Goal: Task Accomplishment & Management: Manage account settings

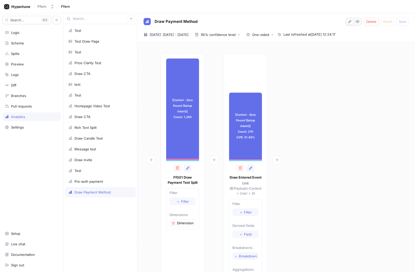
type textarea "x"
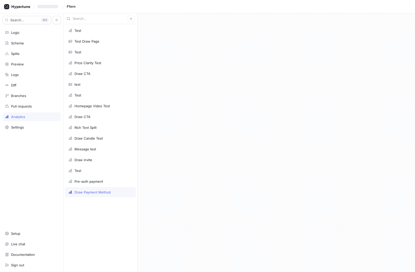
type textarea "x"
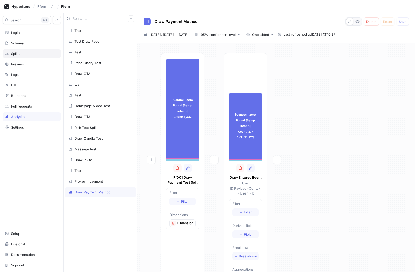
click at [35, 55] on div "Splits" at bounding box center [32, 54] width 54 height 4
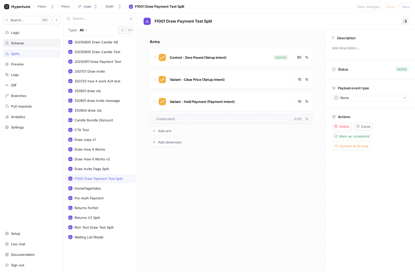
click at [38, 40] on div "Schema" at bounding box center [32, 43] width 58 height 9
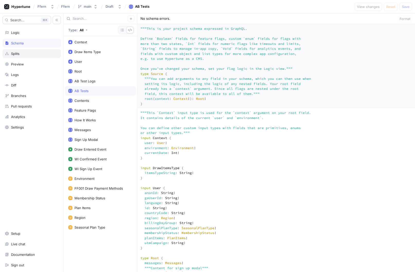
click at [35, 53] on div "Splits" at bounding box center [32, 54] width 54 height 4
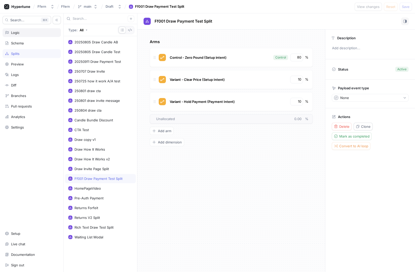
click at [40, 33] on div "Logic" at bounding box center [32, 33] width 54 height 4
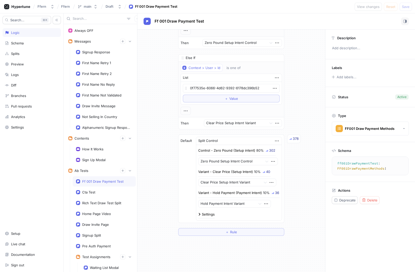
scroll to position [450, 0]
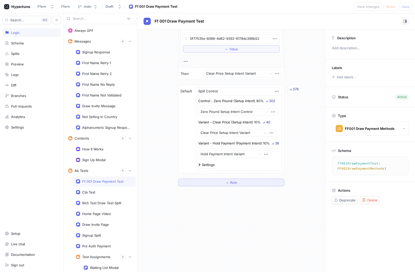
click at [236, 184] on span "Rule" at bounding box center [233, 182] width 7 height 3
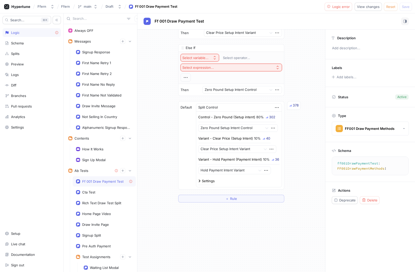
scroll to position [491, 0]
click at [205, 59] on div "Select variable..." at bounding box center [195, 57] width 26 height 4
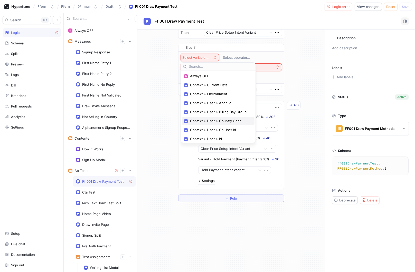
click at [237, 121] on span "Context > User > Country Code" at bounding box center [220, 121] width 60 height 4
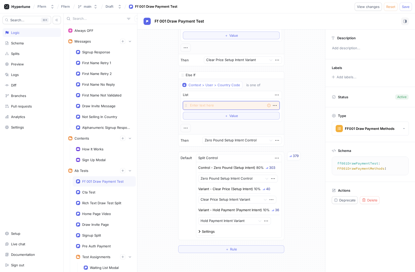
scroll to position [464, 0]
click at [223, 105] on textarea at bounding box center [231, 105] width 97 height 9
click at [219, 108] on textarea at bounding box center [231, 105] width 97 height 9
click at [247, 86] on div "is one of" at bounding box center [253, 85] width 14 height 4
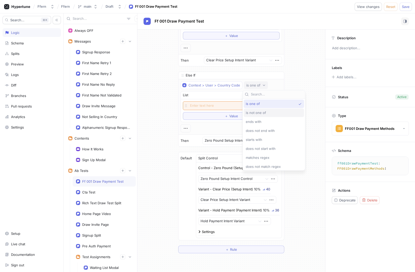
click at [255, 112] on span "is not one of" at bounding box center [256, 113] width 20 height 4
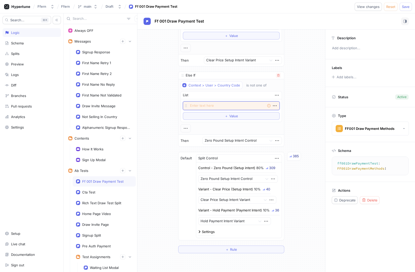
click at [227, 106] on textarea at bounding box center [231, 105] width 97 height 9
type textarea "x"
type textarea "u"
type textarea "x"
click at [38, 45] on div "Schema" at bounding box center [32, 43] width 58 height 9
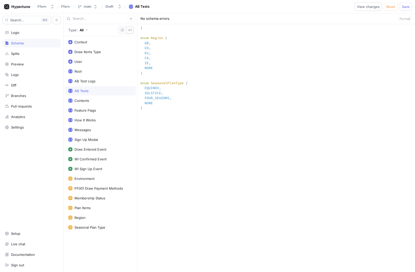
scroll to position [740, 0]
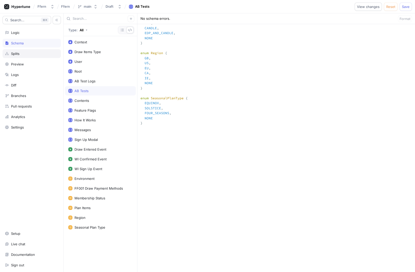
click at [38, 56] on div "Splits" at bounding box center [32, 53] width 58 height 9
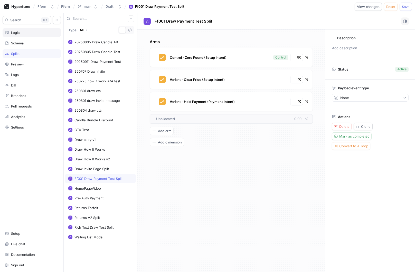
click at [33, 31] on div "Logic" at bounding box center [32, 33] width 54 height 4
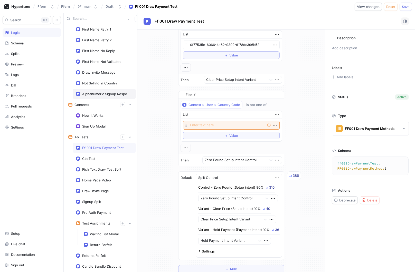
scroll to position [46, 0]
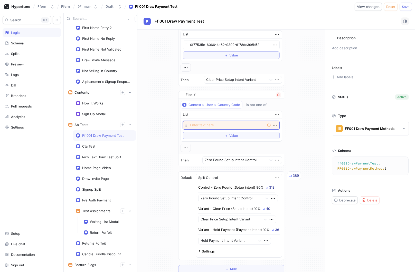
click at [213, 126] on textarea at bounding box center [231, 125] width 97 height 9
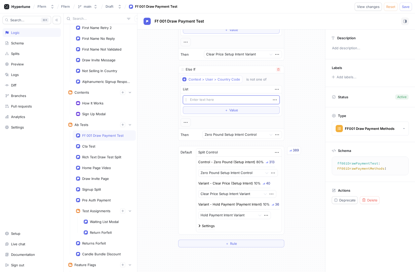
scroll to position [472, 0]
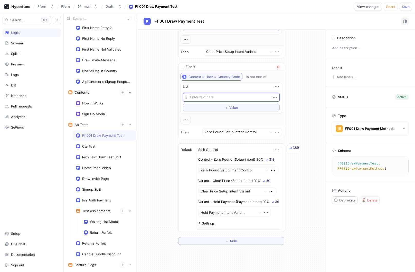
click at [232, 76] on div "Context > User > Country Code" at bounding box center [214, 77] width 52 height 4
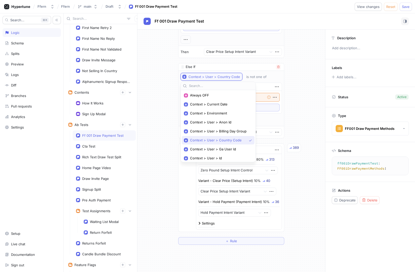
scroll to position [14, 0]
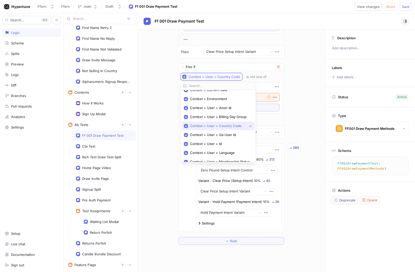
type textarea "x"
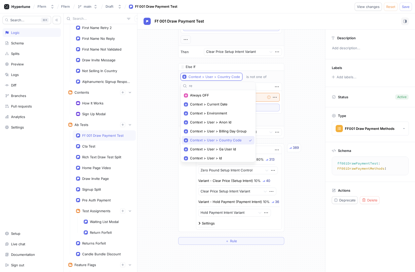
type input "reg"
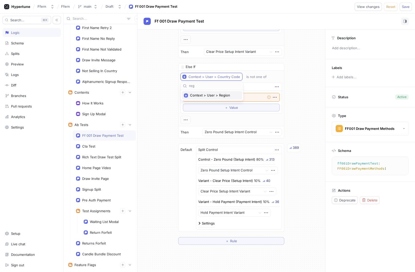
type textarea "x"
type input "reg"
click at [222, 96] on span "Context > User > Region" at bounding box center [213, 95] width 47 height 4
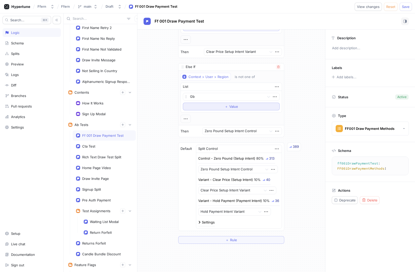
click at [219, 109] on button "＋ Value" at bounding box center [231, 107] width 97 height 8
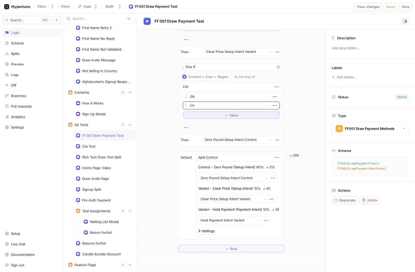
click at [218, 117] on button "＋ Value" at bounding box center [231, 115] width 97 height 8
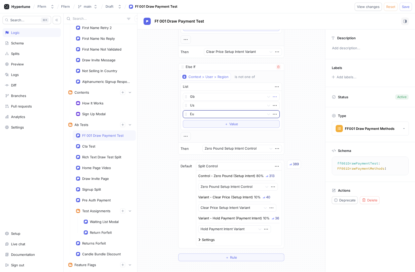
click at [274, 97] on icon "button" at bounding box center [275, 97] width 6 height 6
click at [284, 104] on p "Delete" at bounding box center [285, 106] width 10 height 5
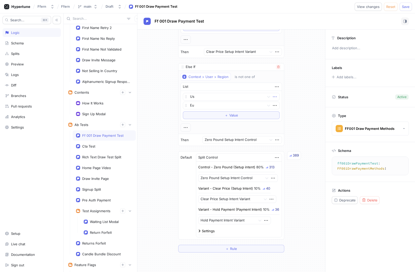
click at [275, 97] on icon "button" at bounding box center [275, 97] width 6 height 6
click at [281, 103] on div "Delete" at bounding box center [295, 106] width 44 height 9
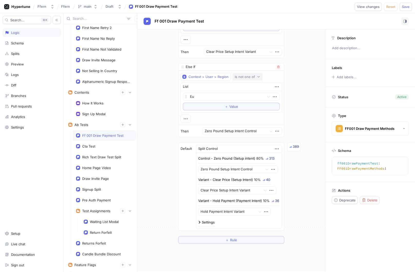
click at [246, 77] on div "is not one of" at bounding box center [245, 77] width 20 height 4
click at [248, 94] on div "is one of" at bounding box center [261, 95] width 54 height 4
click at [238, 107] on button "＋ Value" at bounding box center [231, 107] width 97 height 8
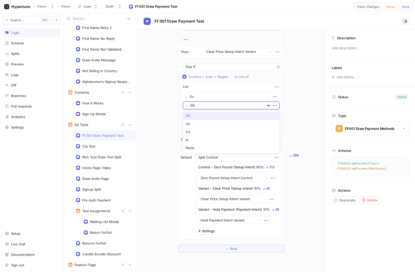
click at [268, 105] on icon at bounding box center [268, 105] width 5 height 5
click at [251, 141] on div "Ie" at bounding box center [231, 140] width 96 height 8
click at [269, 105] on icon at bounding box center [268, 106] width 3 height 2
click at [274, 105] on icon "button" at bounding box center [275, 105] width 4 height 1
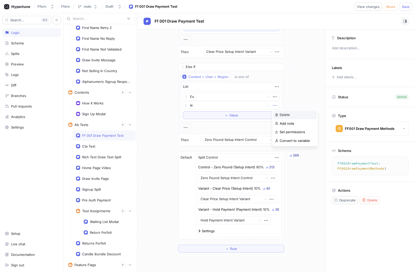
click at [281, 111] on div "Delete" at bounding box center [295, 115] width 44 height 9
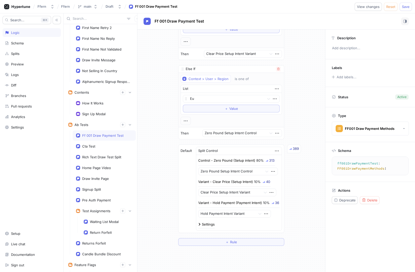
scroll to position [469, 0]
click at [404, 9] on button "Save" at bounding box center [405, 7] width 12 height 8
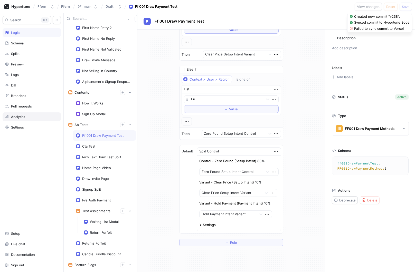
click at [41, 117] on div "Analytics" at bounding box center [32, 117] width 54 height 4
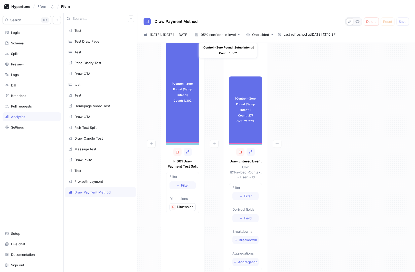
scroll to position [22, 0]
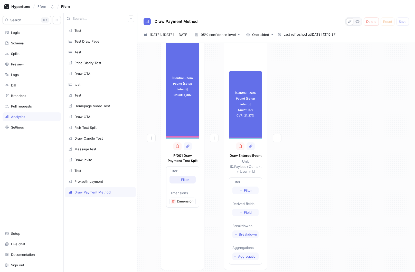
click at [183, 182] on button "＋ Filter" at bounding box center [182, 180] width 26 height 8
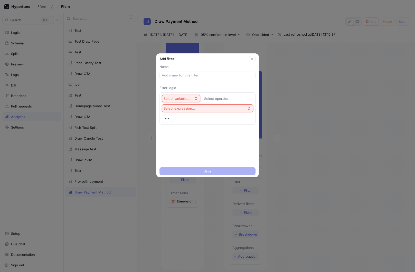
click at [190, 97] on div "Select variable..." at bounding box center [177, 99] width 28 height 4
click at [208, 87] on p "Filter logic" at bounding box center [207, 87] width 96 height 5
click at [196, 99] on icon "button" at bounding box center [196, 99] width 4 height 4
click at [203, 87] on p "Filter logic" at bounding box center [207, 87] width 96 height 5
click at [251, 59] on icon "button" at bounding box center [252, 59] width 4 height 4
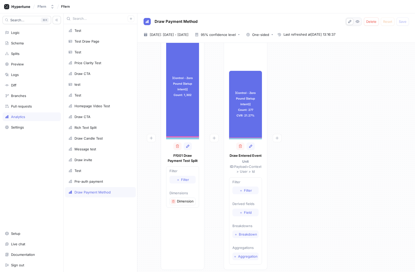
click at [174, 200] on icon "button" at bounding box center [173, 201] width 3 height 3
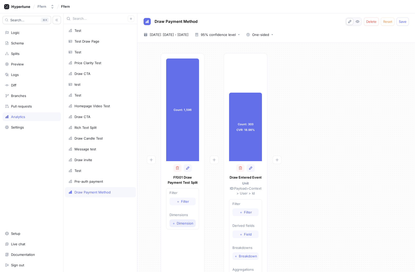
click at [174, 224] on span "＋" at bounding box center [173, 223] width 3 height 3
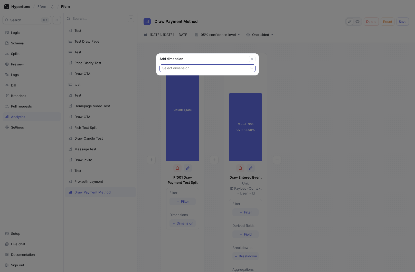
click at [196, 69] on div at bounding box center [204, 68] width 84 height 6
click at [194, 81] on div "Dimension 1" at bounding box center [207, 78] width 95 height 8
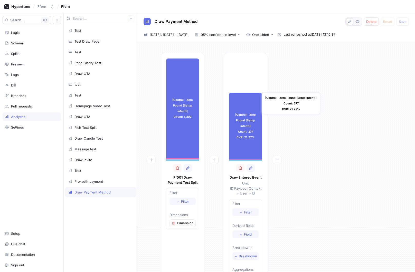
scroll to position [22, 0]
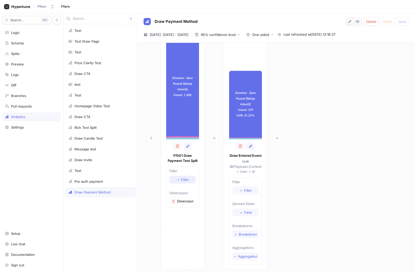
click at [184, 181] on span "Filter" at bounding box center [185, 179] width 8 height 3
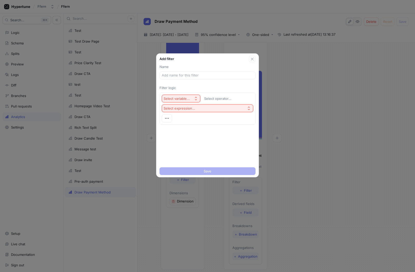
click at [190, 98] on div "Select variable..." at bounding box center [177, 99] width 28 height 4
click at [185, 116] on span "Unit Id" at bounding box center [194, 117] width 47 height 4
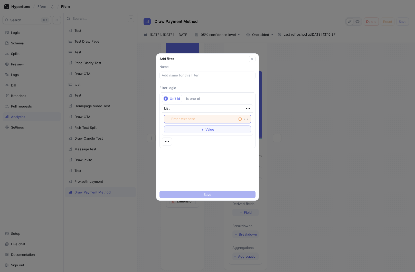
click at [205, 120] on textarea at bounding box center [207, 119] width 87 height 9
click at [252, 56] on button "button" at bounding box center [252, 59] width 7 height 7
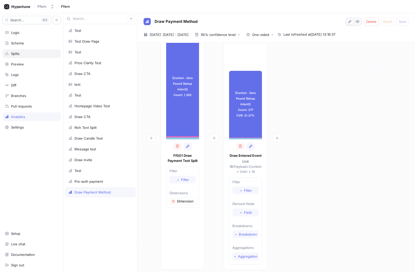
click at [33, 50] on div "Splits" at bounding box center [32, 53] width 58 height 9
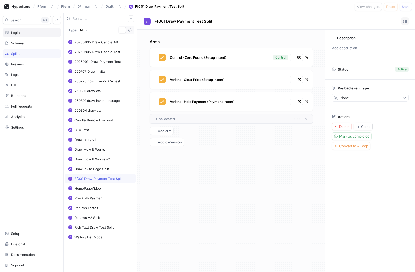
click at [36, 35] on div "Logic" at bounding box center [32, 32] width 58 height 9
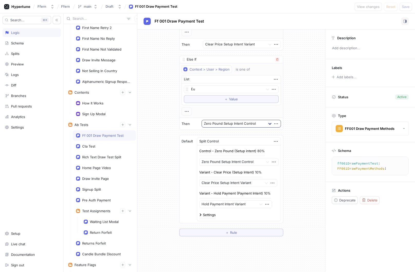
scroll to position [479, 0]
click at [42, 118] on div "Analytics" at bounding box center [32, 117] width 54 height 4
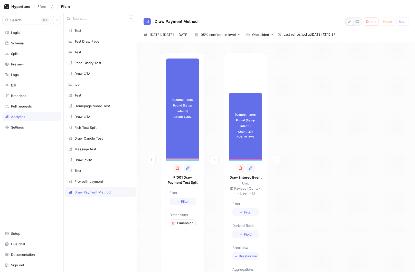
scroll to position [22, 0]
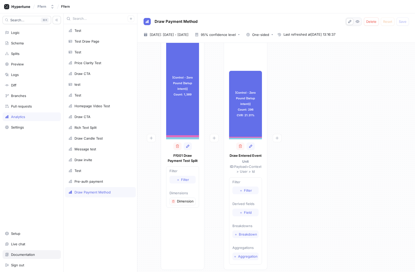
type textarea "x"
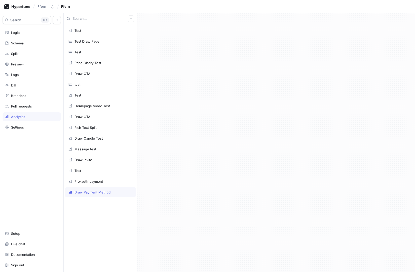
type textarea "x"
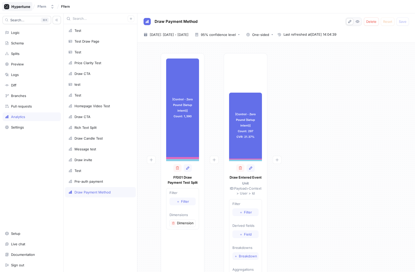
click at [14, 6] on icon at bounding box center [17, 6] width 26 height 5
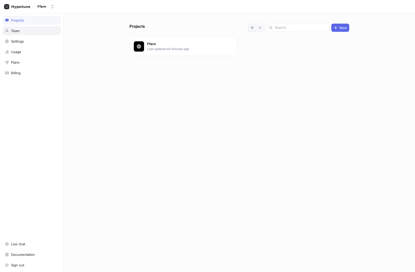
click at [33, 33] on div "Team" at bounding box center [32, 31] width 54 height 4
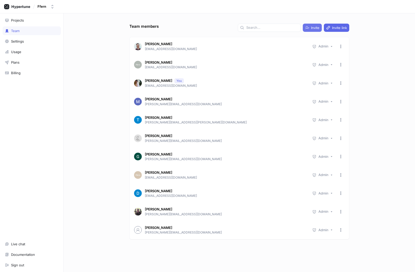
click at [316, 30] on button "Invite" at bounding box center [312, 28] width 19 height 8
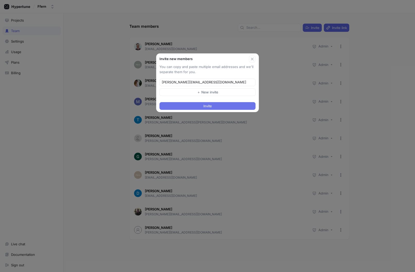
type input "andrei@ffern.co"
click at [217, 104] on button "Invite" at bounding box center [207, 106] width 96 height 8
